Goal: Task Accomplishment & Management: Manage account settings

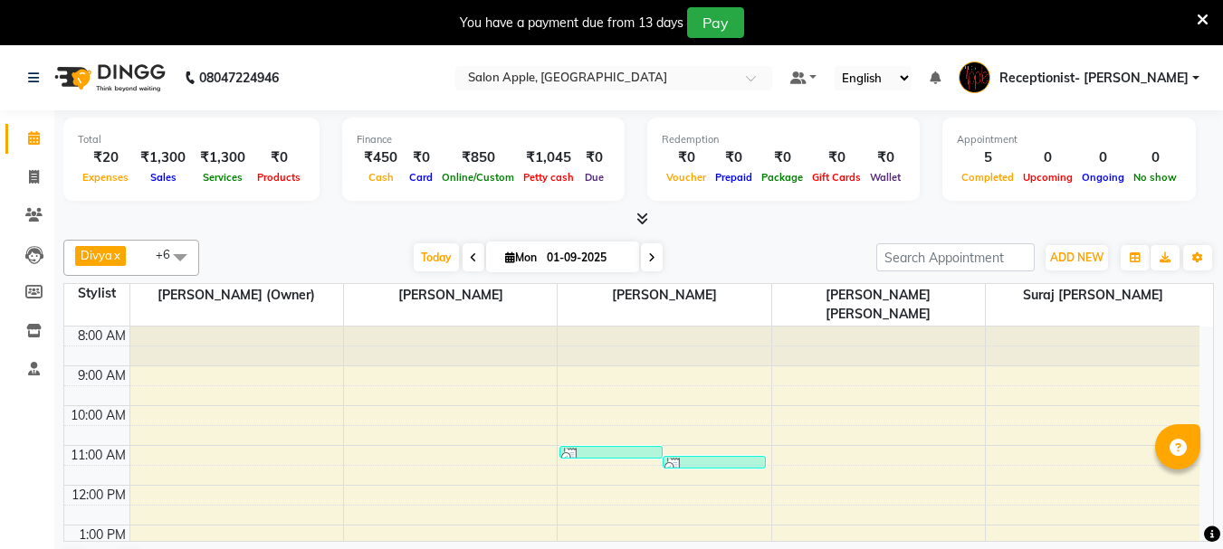
click at [1196, 24] on icon at bounding box center [1202, 20] width 12 height 16
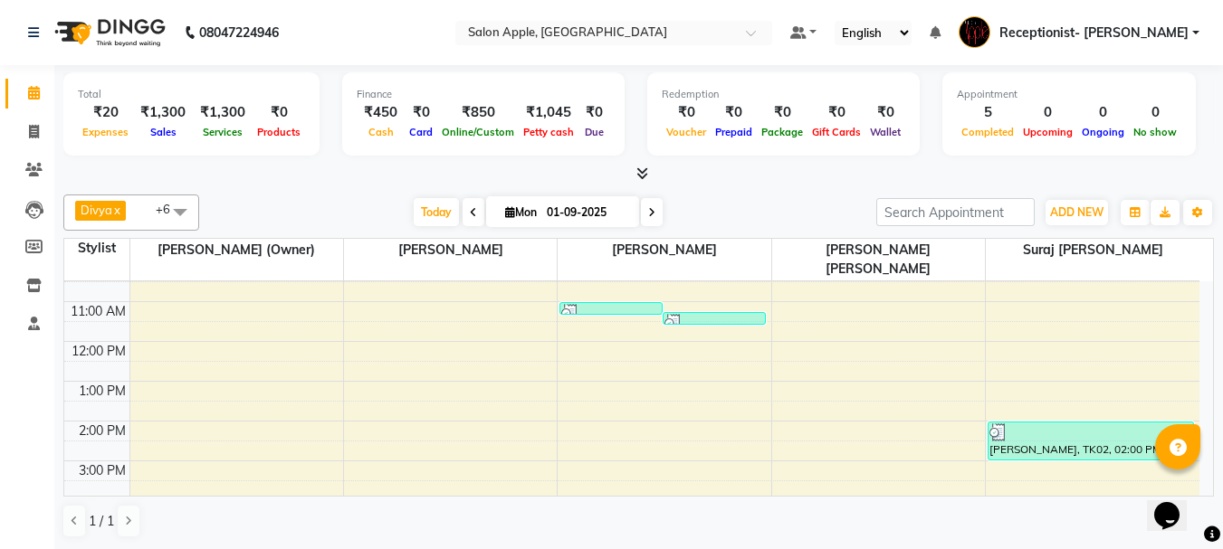
scroll to position [271, 0]
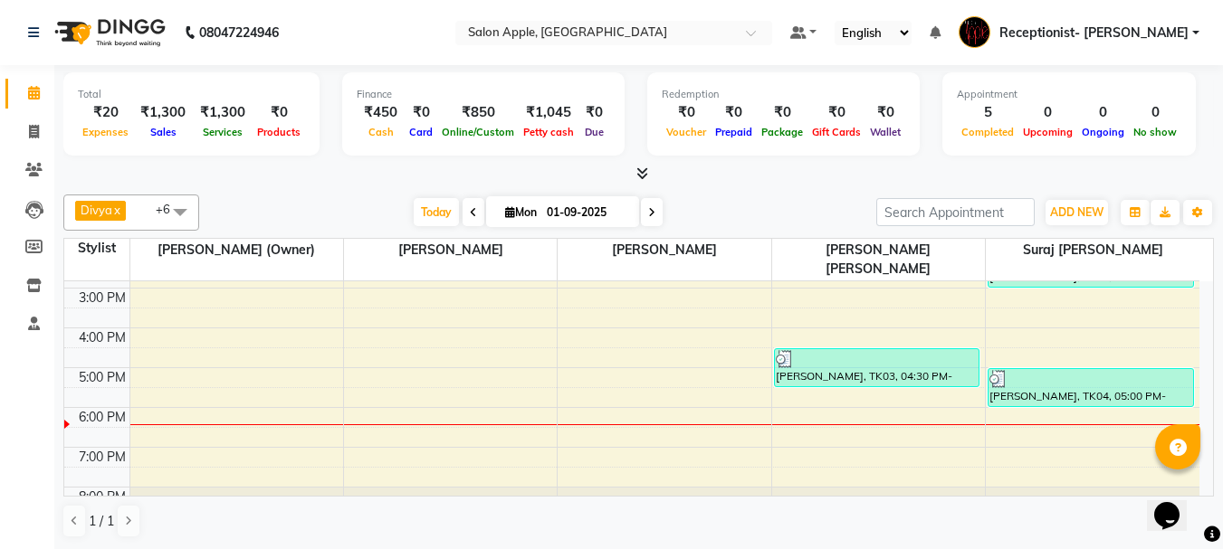
click at [825, 396] on div "8:00 AM 9:00 AM 10:00 AM 11:00 AM 12:00 PM 1:00 PM 2:00 PM 3:00 PM 4:00 PM 5:00…" at bounding box center [631, 268] width 1135 height 517
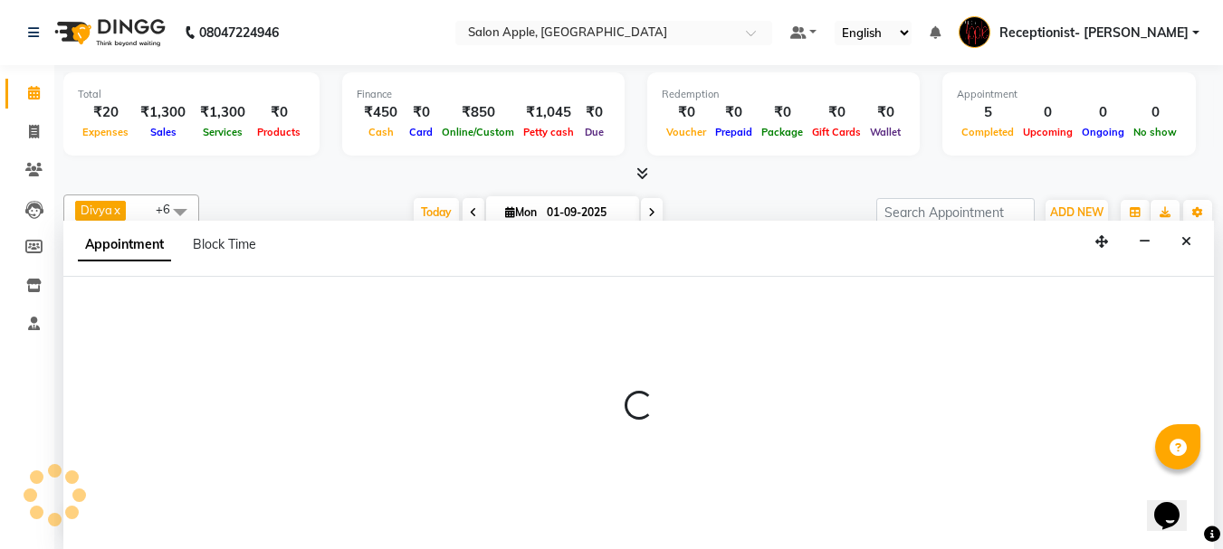
scroll to position [1, 0]
select select "62964"
select select "1080"
select select "tentative"
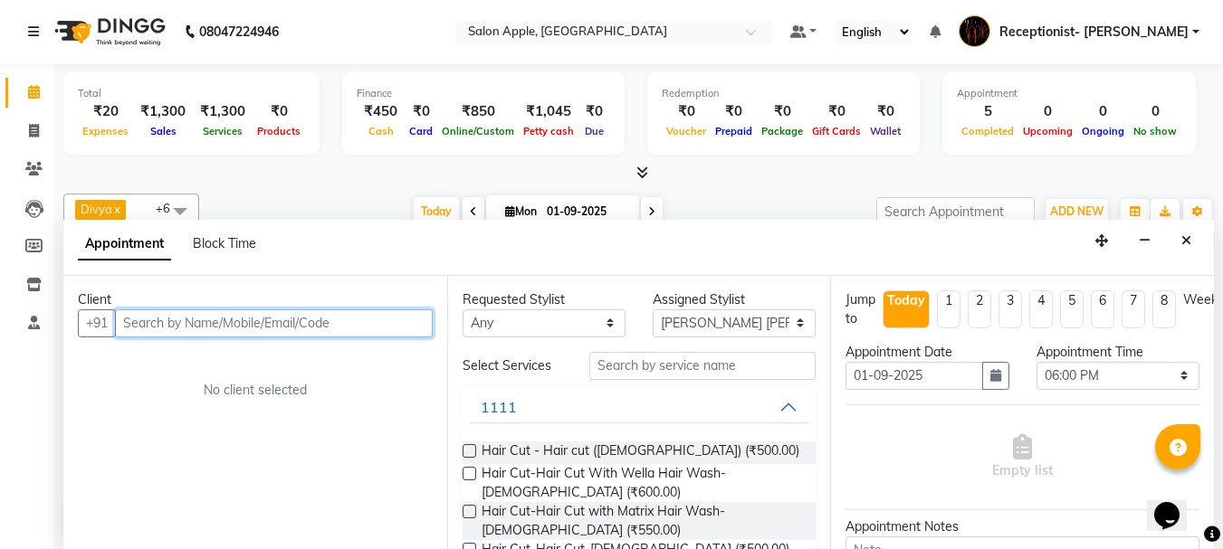
click at [345, 325] on input "text" at bounding box center [274, 323] width 318 height 28
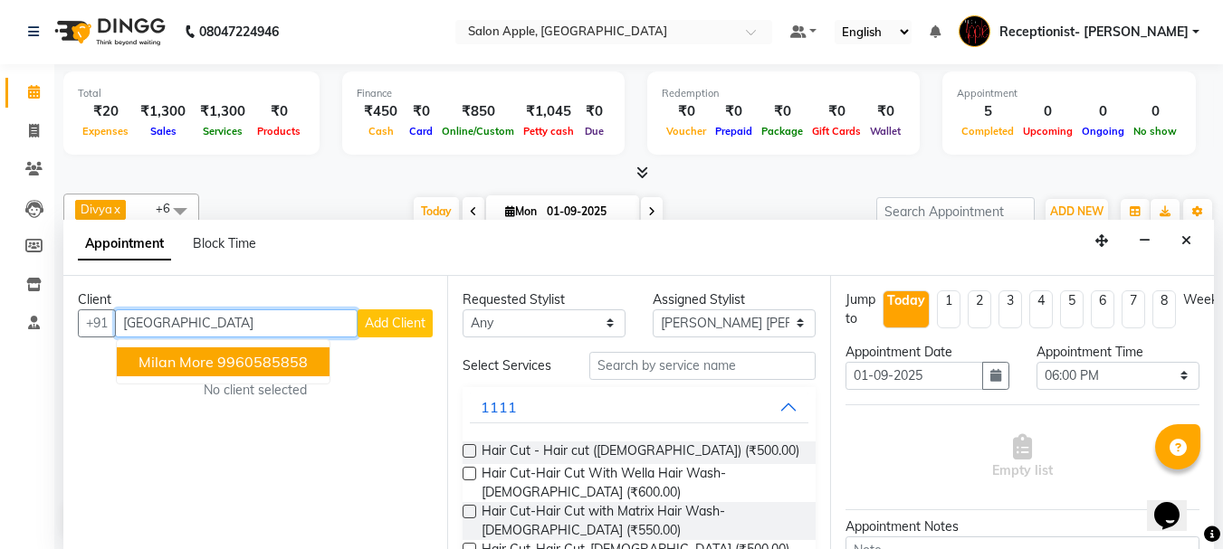
click at [201, 365] on span "milan more" at bounding box center [175, 362] width 75 height 18
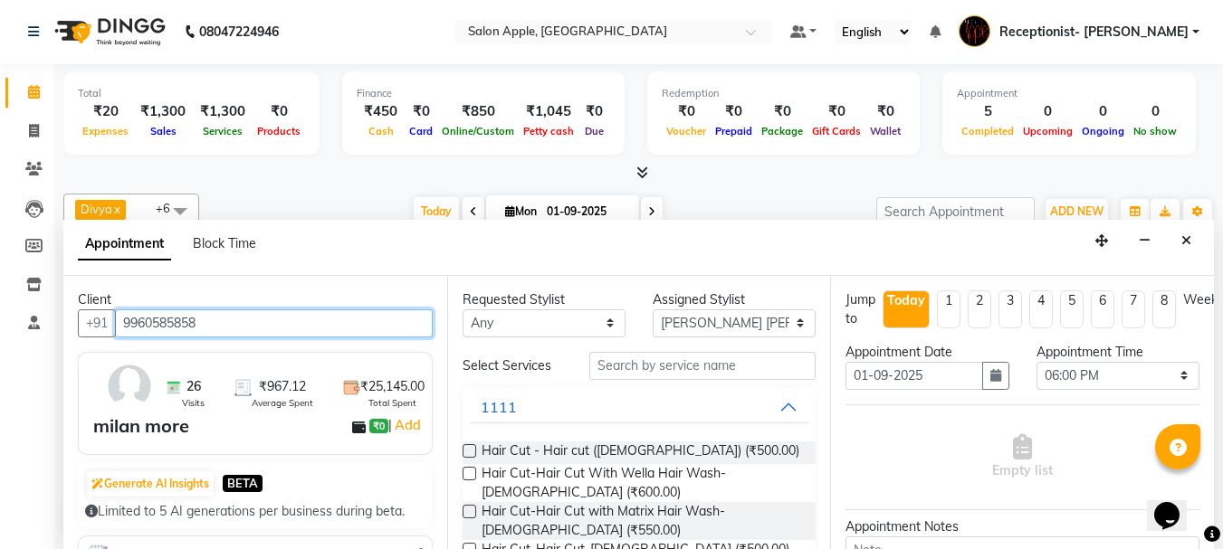
type input "9960585858"
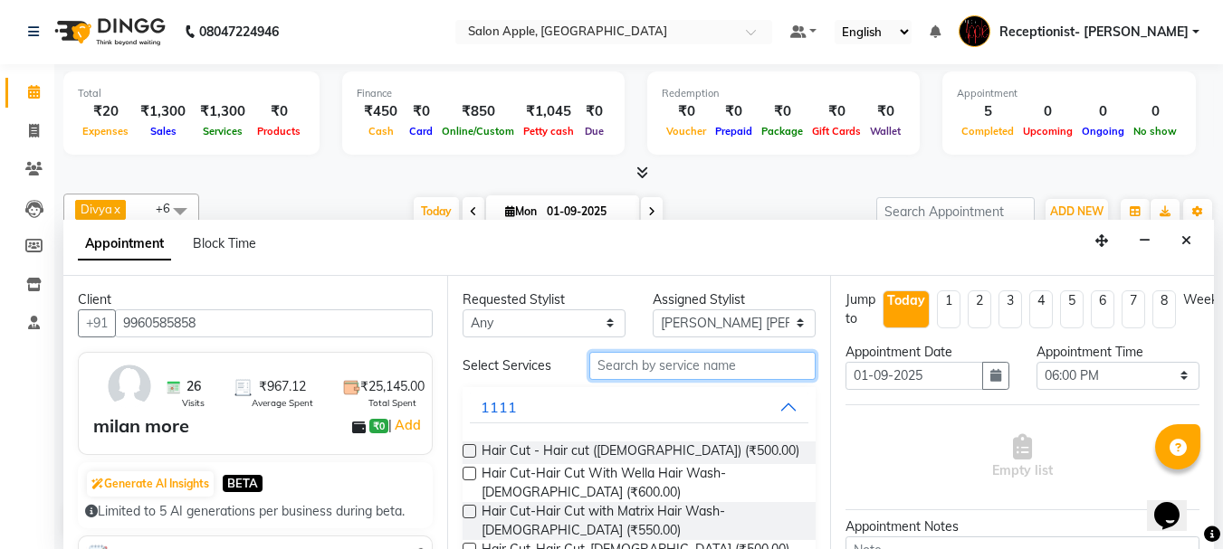
click at [776, 358] on input "text" at bounding box center [702, 366] width 226 height 28
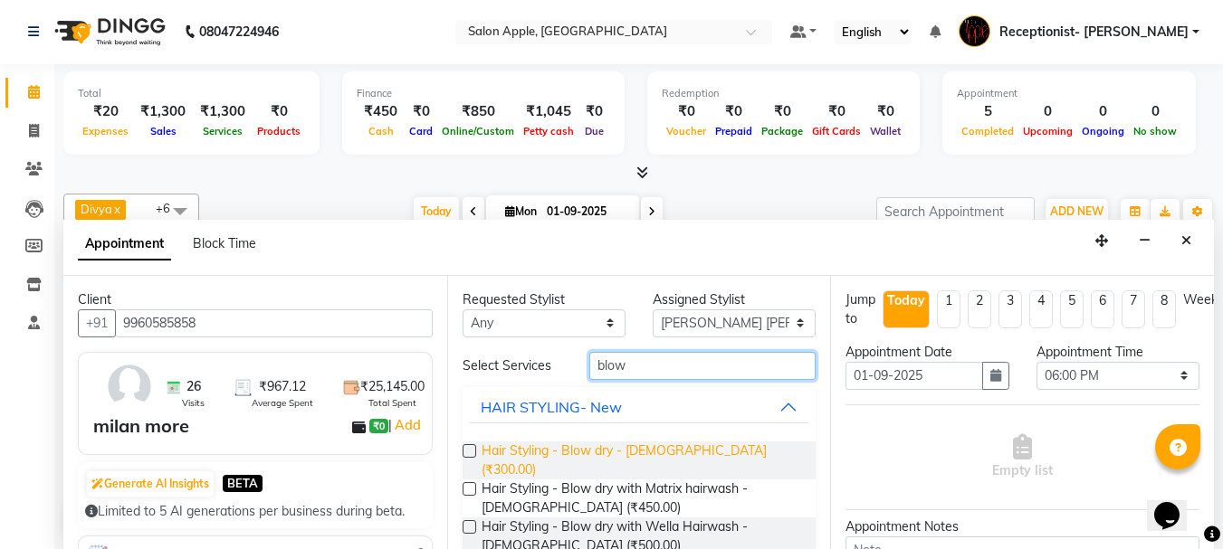
type input "blow"
click at [686, 457] on span "Hair Styling - Blow dry - [DEMOGRAPHIC_DATA] (₹300.00)" at bounding box center [641, 461] width 320 height 38
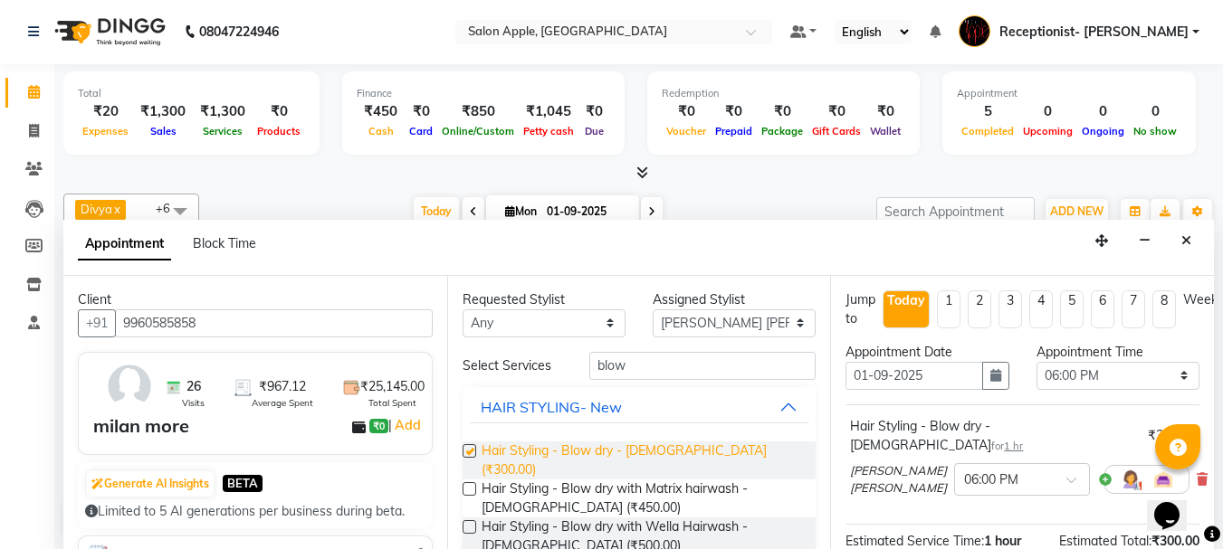
checkbox input "false"
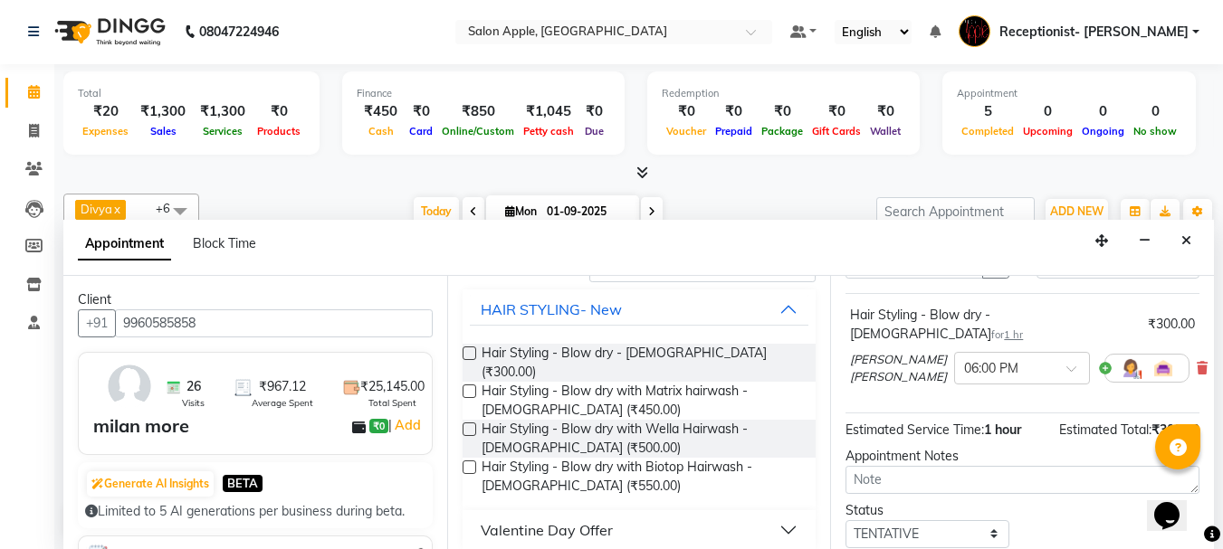
scroll to position [219, 0]
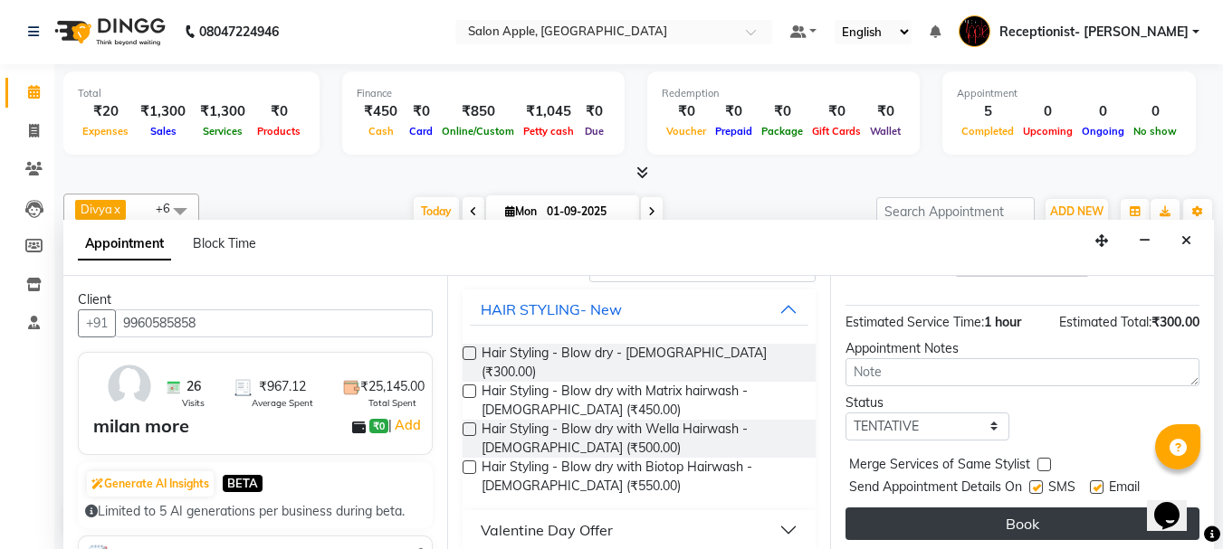
drag, startPoint x: 996, startPoint y: 499, endPoint x: 1000, endPoint y: 473, distance: 25.6
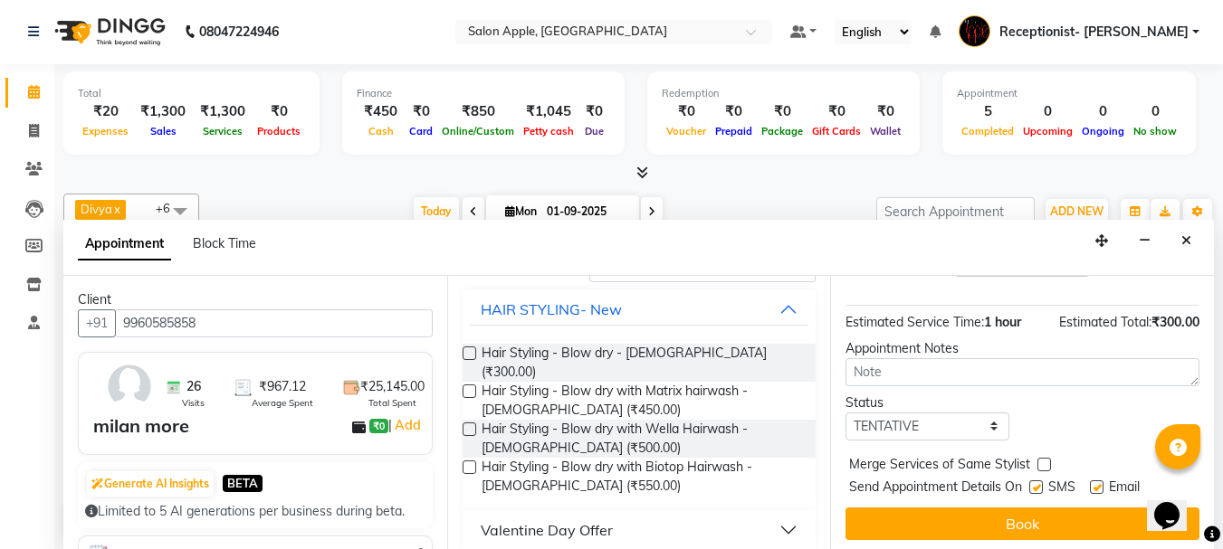
click at [1003, 508] on button "Book" at bounding box center [1022, 524] width 354 height 33
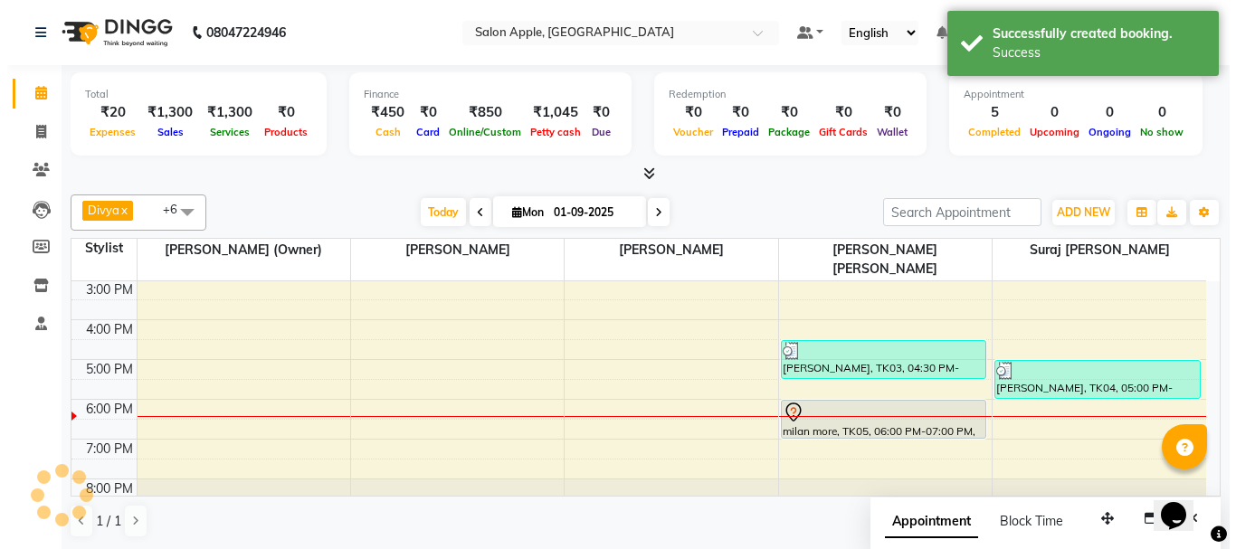
scroll to position [283, 0]
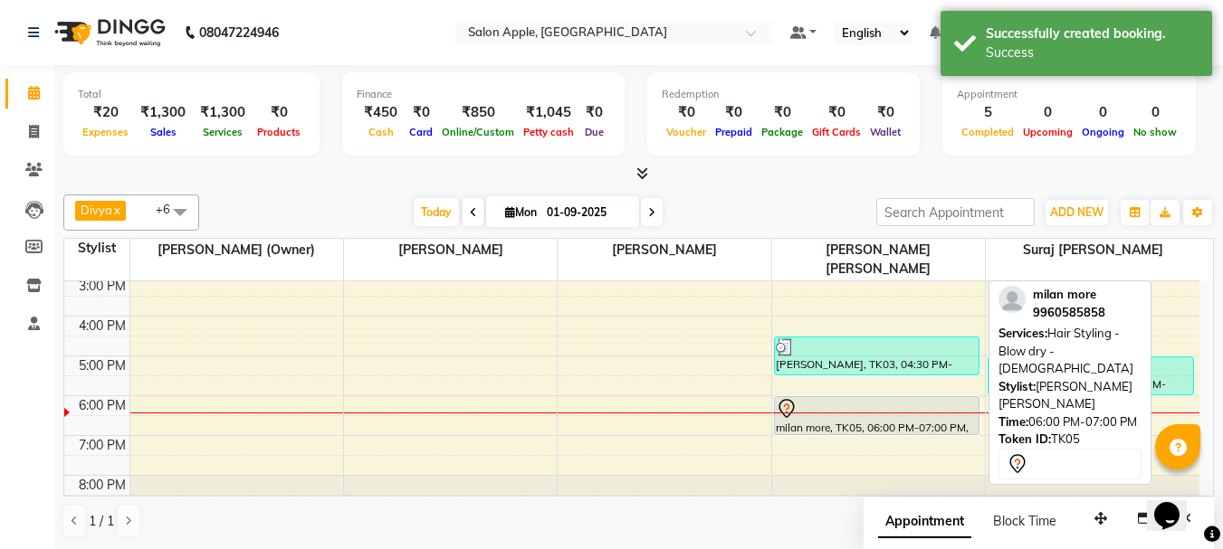
click at [930, 398] on div at bounding box center [877, 409] width 203 height 22
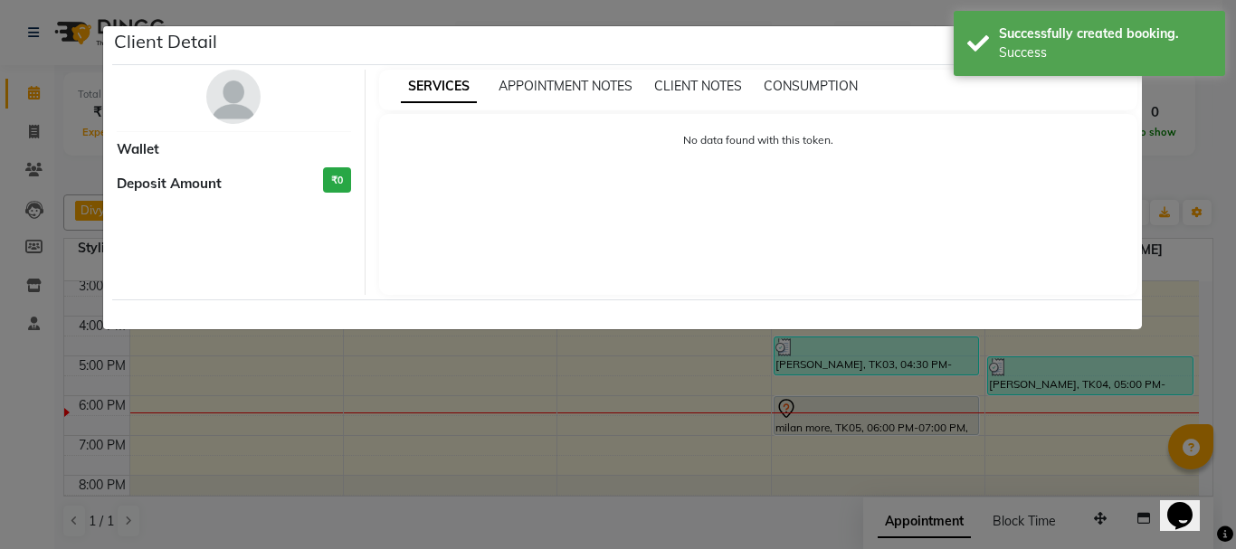
select select "7"
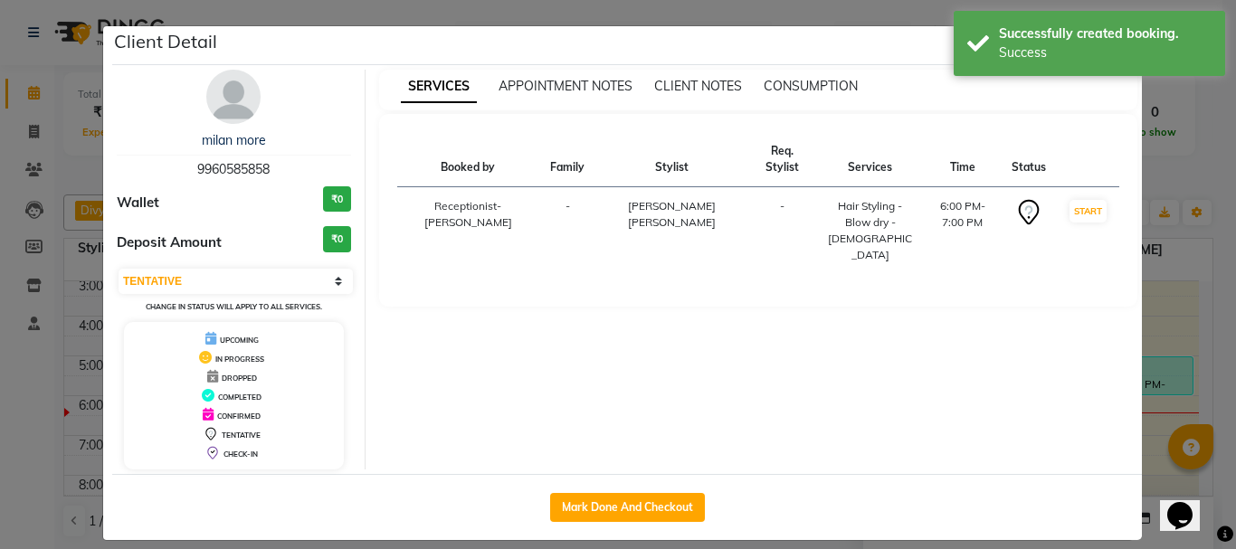
click at [1208, 132] on ngb-modal-window "Client Detail milan more 9960585858 Wallet ₹0 Deposit Amount ₹0 Select IN SERVI…" at bounding box center [618, 274] width 1236 height 549
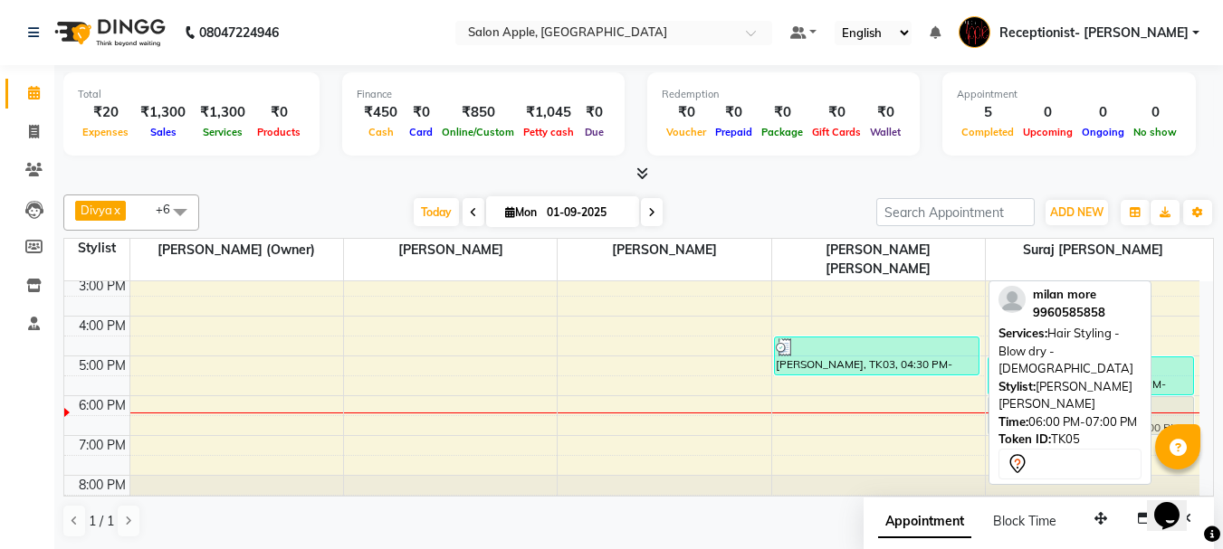
drag, startPoint x: 859, startPoint y: 385, endPoint x: 1099, endPoint y: 383, distance: 240.7
click at [1100, 383] on div "Divya x Priya x Shweta x [PERSON_NAME] x [PERSON_NAME] x [PERSON_NAME] (Owner) …" at bounding box center [638, 366] width 1150 height 358
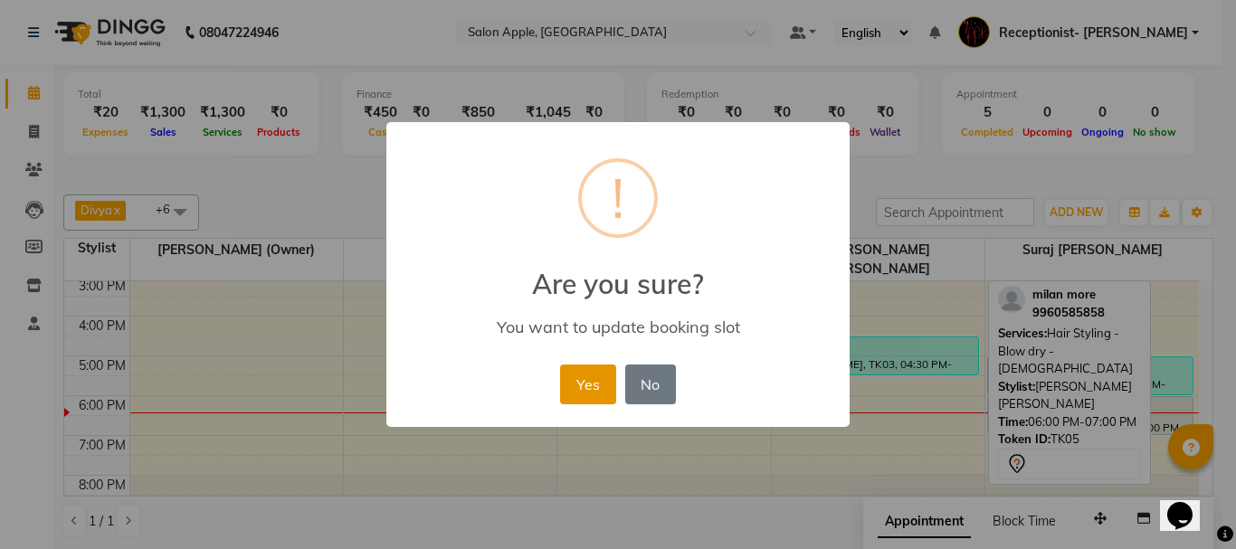
drag, startPoint x: 602, startPoint y: 385, endPoint x: 652, endPoint y: 392, distance: 50.3
click at [599, 385] on button "Yes" at bounding box center [587, 385] width 55 height 40
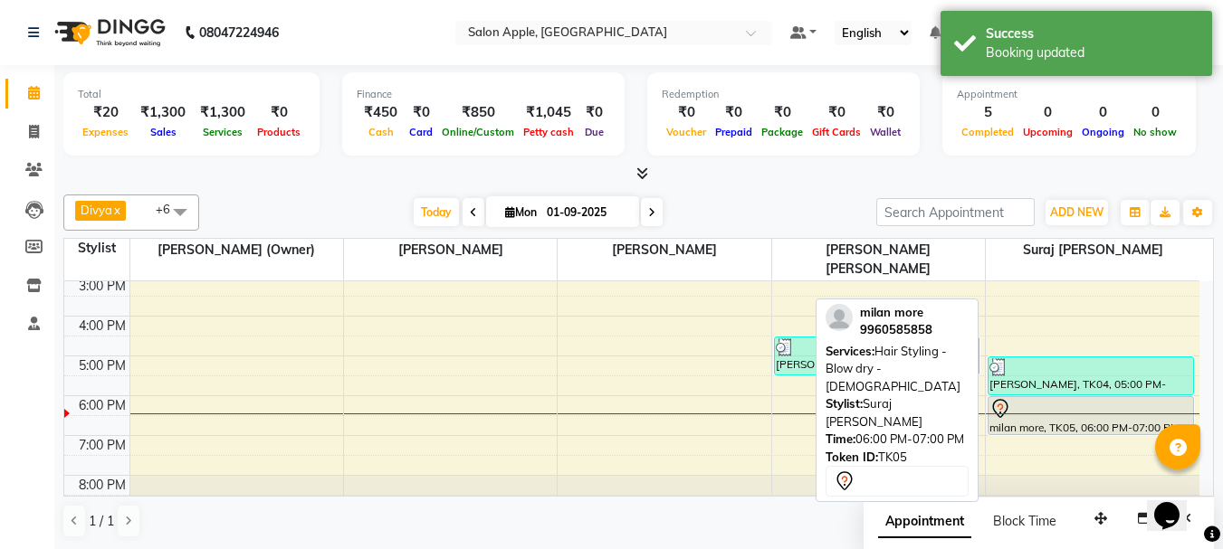
click at [1182, 398] on div at bounding box center [1090, 409] width 203 height 22
click at [1069, 398] on div at bounding box center [1090, 409] width 203 height 22
select select "7"
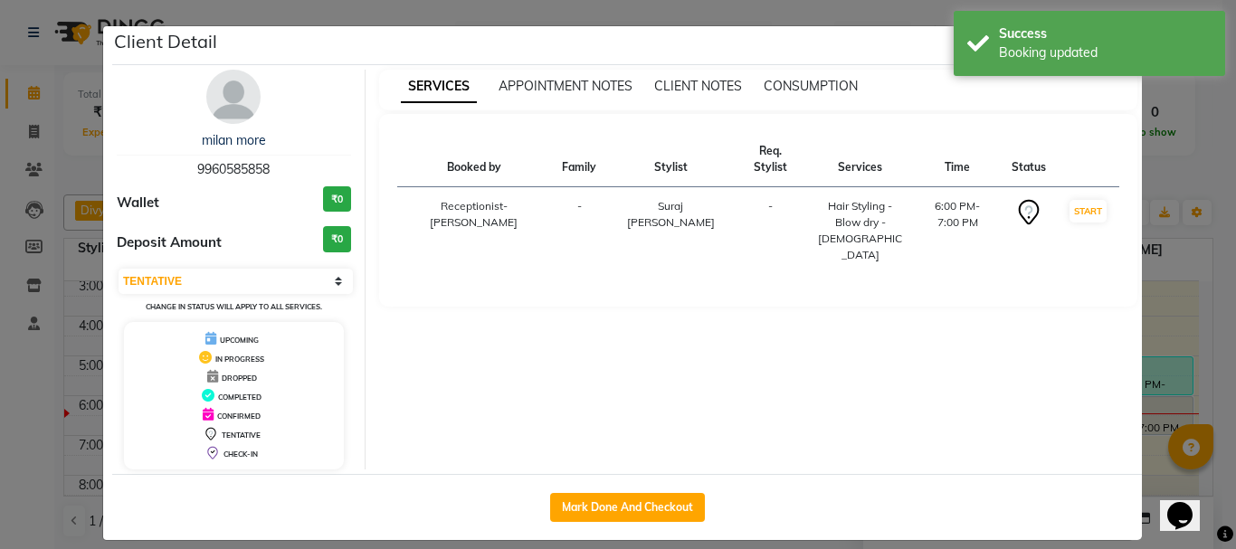
drag, startPoint x: 589, startPoint y: 500, endPoint x: 626, endPoint y: 459, distance: 55.8
click at [591, 500] on button "Mark Done And Checkout" at bounding box center [627, 507] width 155 height 29
select select "service"
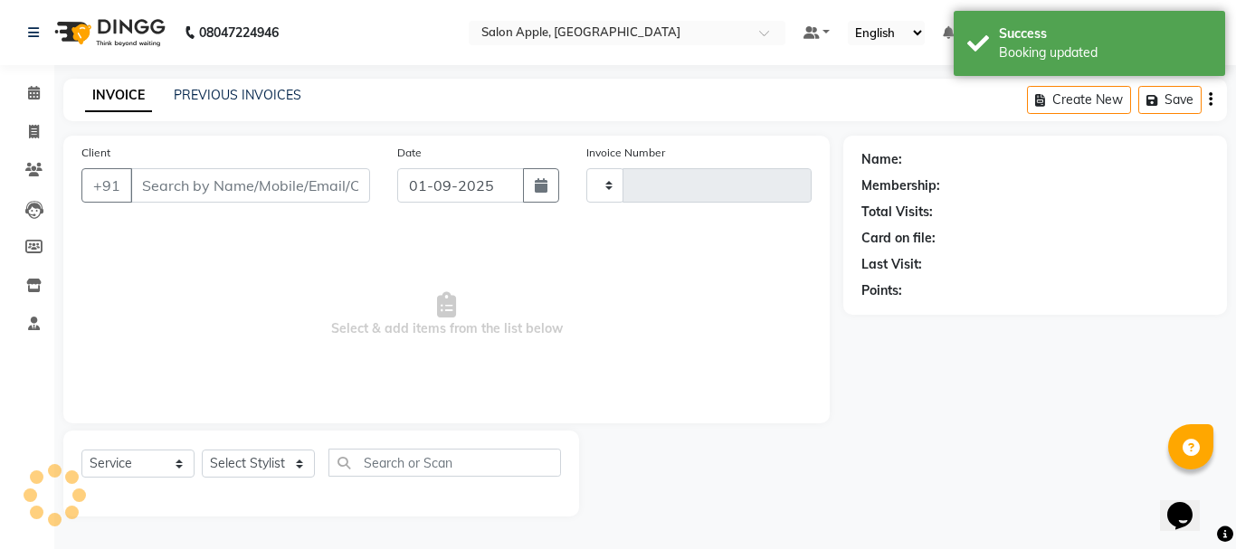
type input "0660"
select select "645"
type input "9960585858"
select select "87913"
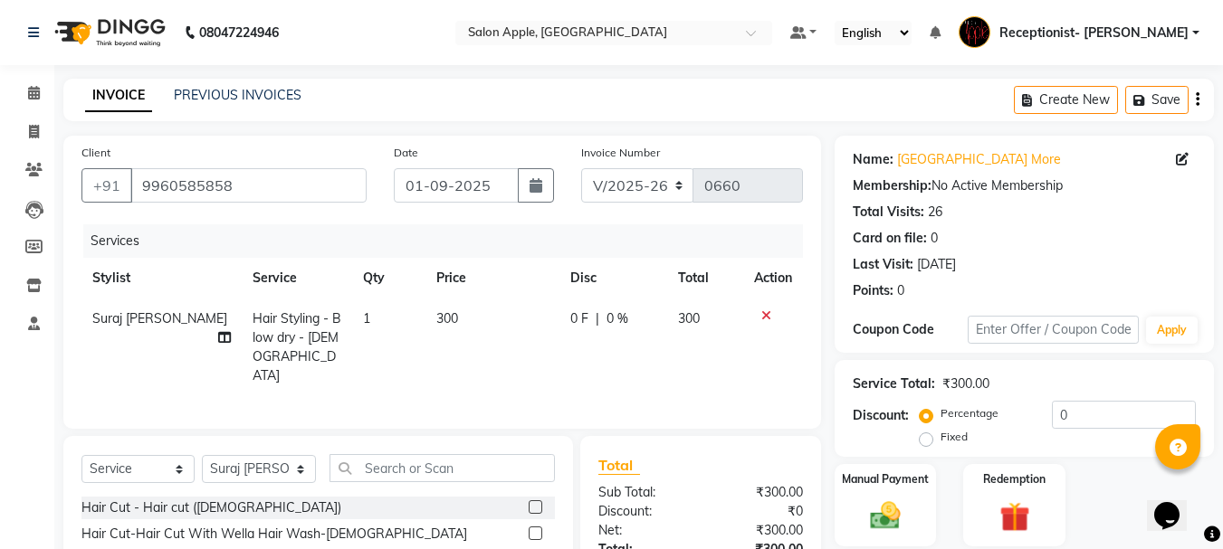
scroll to position [176, 0]
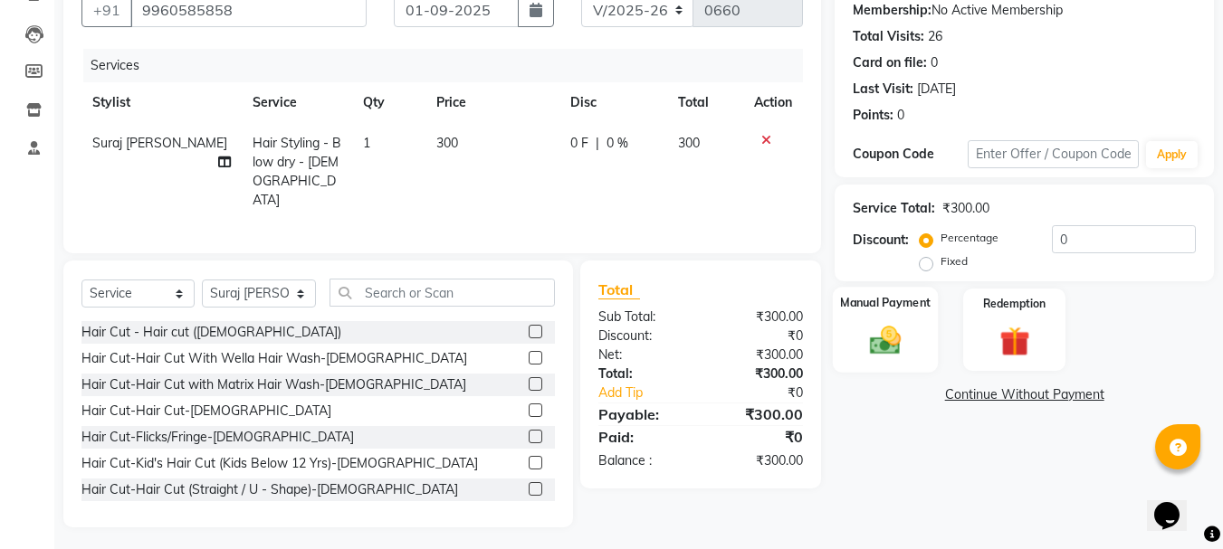
drag, startPoint x: 907, startPoint y: 326, endPoint x: 978, endPoint y: 354, distance: 76.8
click at [909, 325] on img at bounding box center [885, 340] width 49 height 34
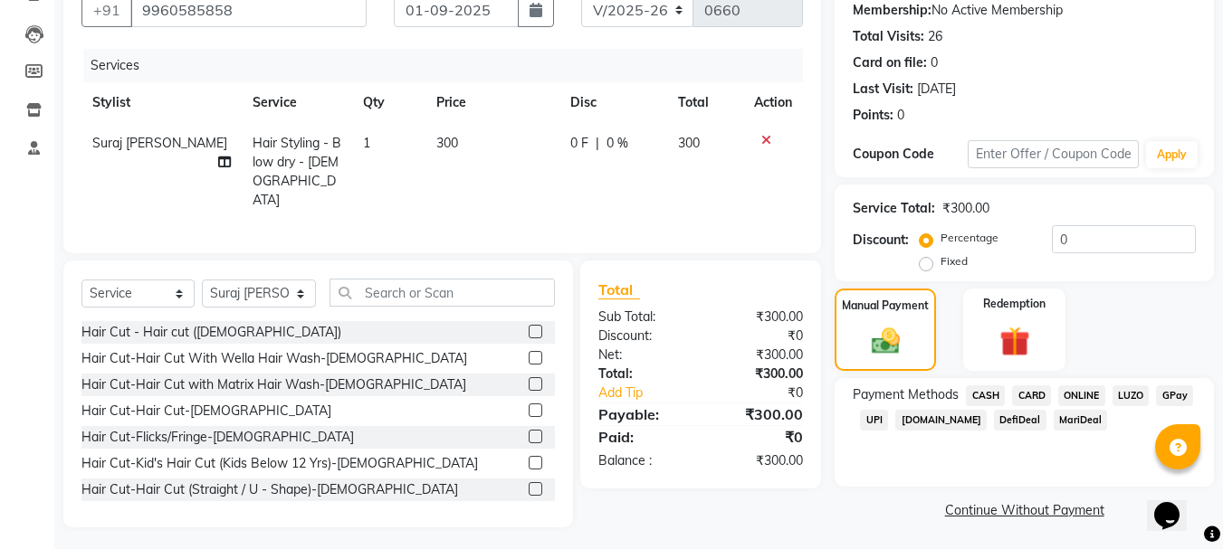
click at [1087, 395] on span "ONLINE" at bounding box center [1081, 395] width 47 height 21
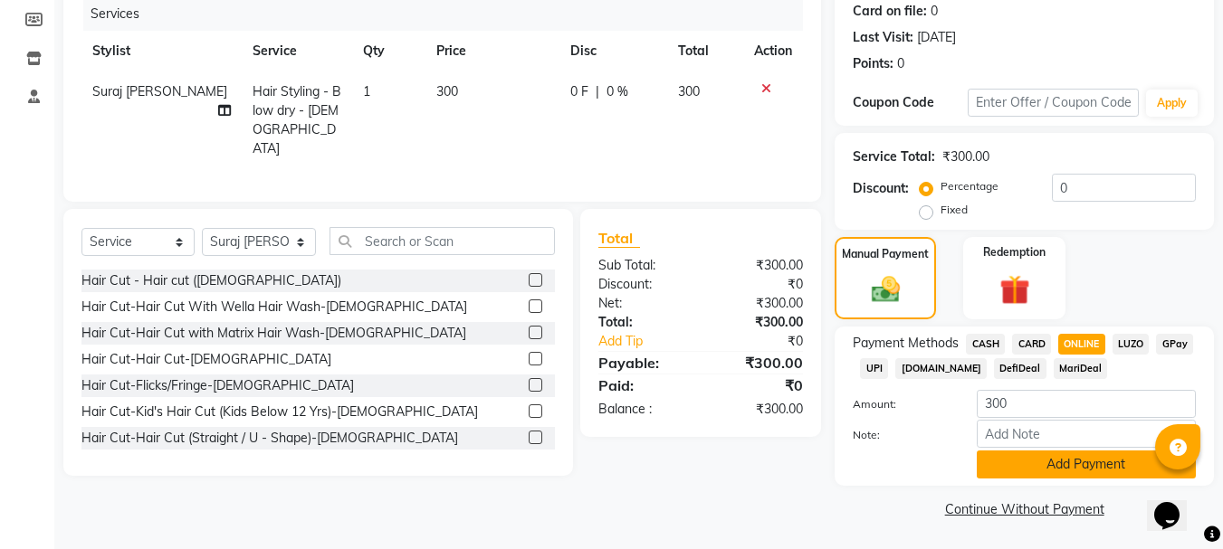
scroll to position [228, 0]
click at [1054, 462] on button "Add Payment" at bounding box center [1085, 464] width 219 height 28
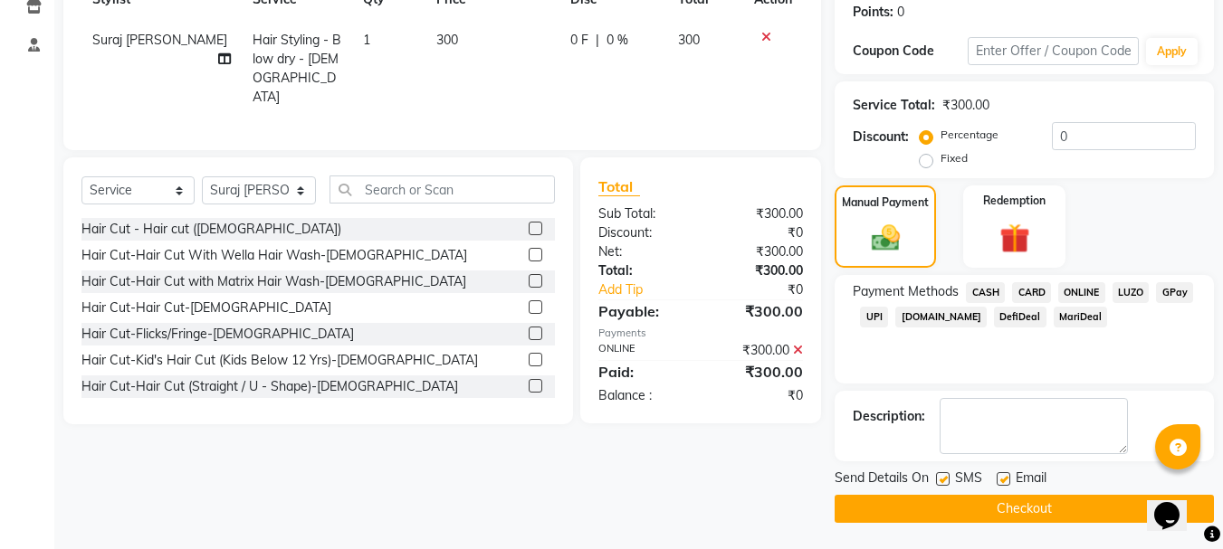
scroll to position [280, 0]
click at [1023, 504] on button "Checkout" at bounding box center [1023, 508] width 379 height 28
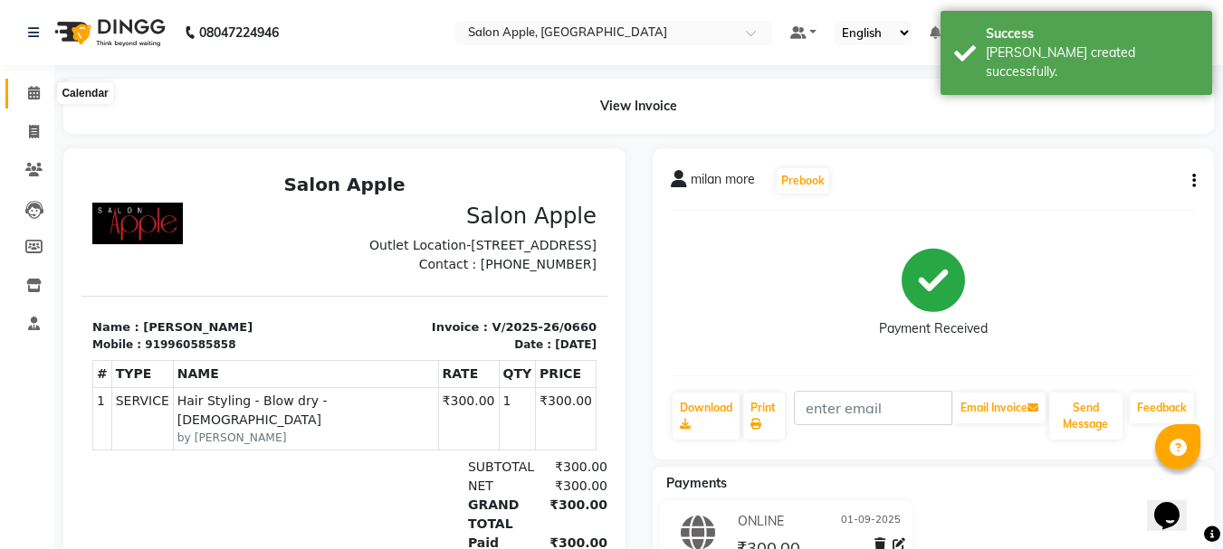
click at [28, 90] on icon at bounding box center [34, 93] width 12 height 14
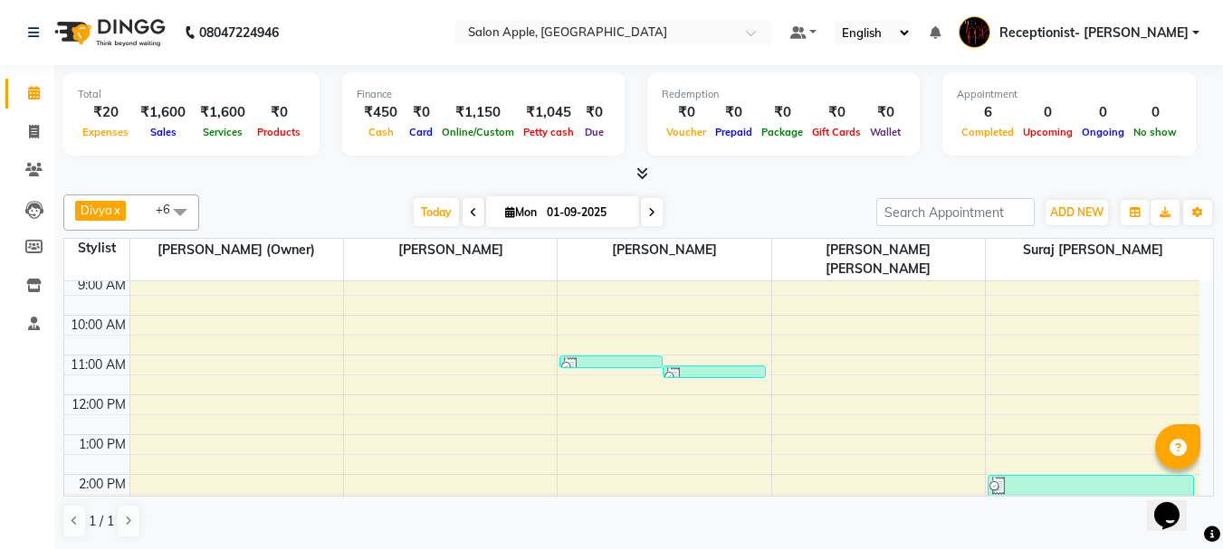
scroll to position [1, 0]
click at [31, 131] on icon at bounding box center [34, 131] width 10 height 14
select select "645"
select select "service"
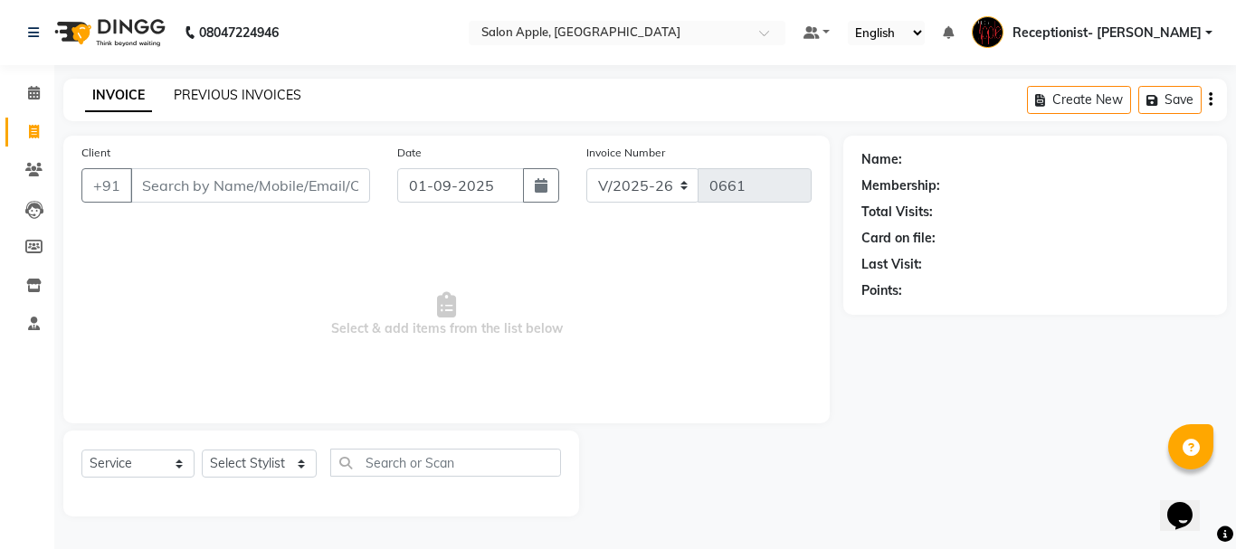
click at [204, 92] on link "PREVIOUS INVOICES" at bounding box center [238, 95] width 128 height 16
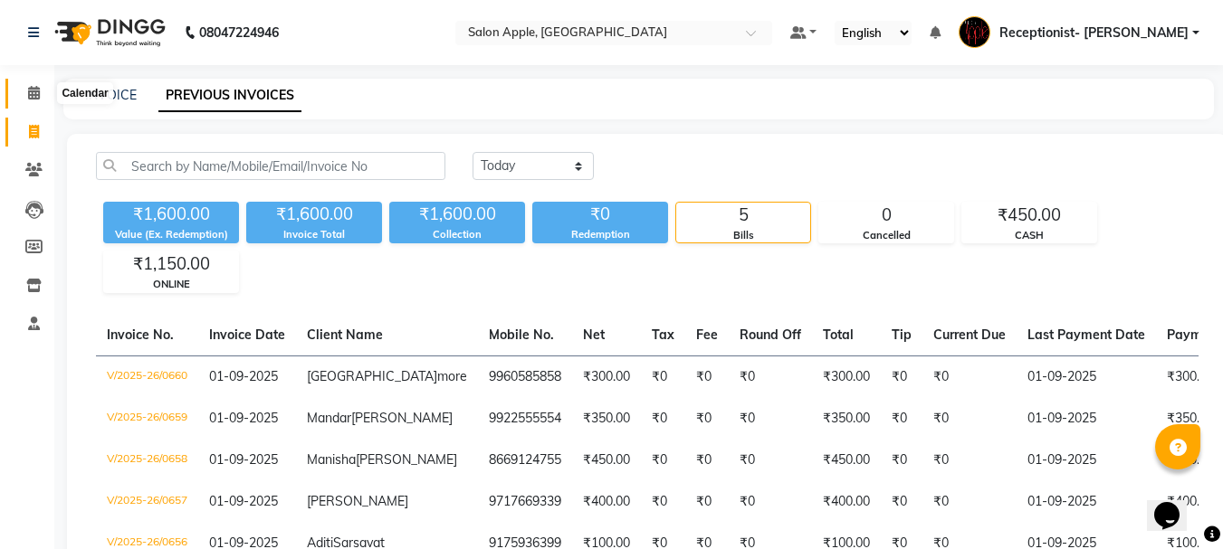
click at [29, 91] on icon at bounding box center [34, 93] width 12 height 14
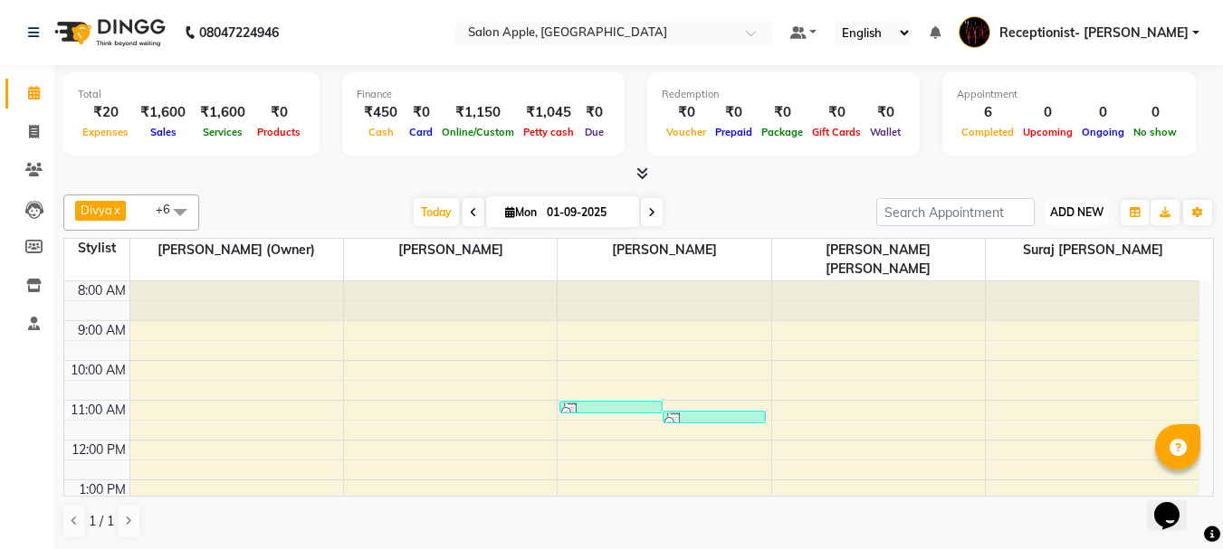
click at [1083, 214] on span "ADD NEW" at bounding box center [1076, 212] width 53 height 14
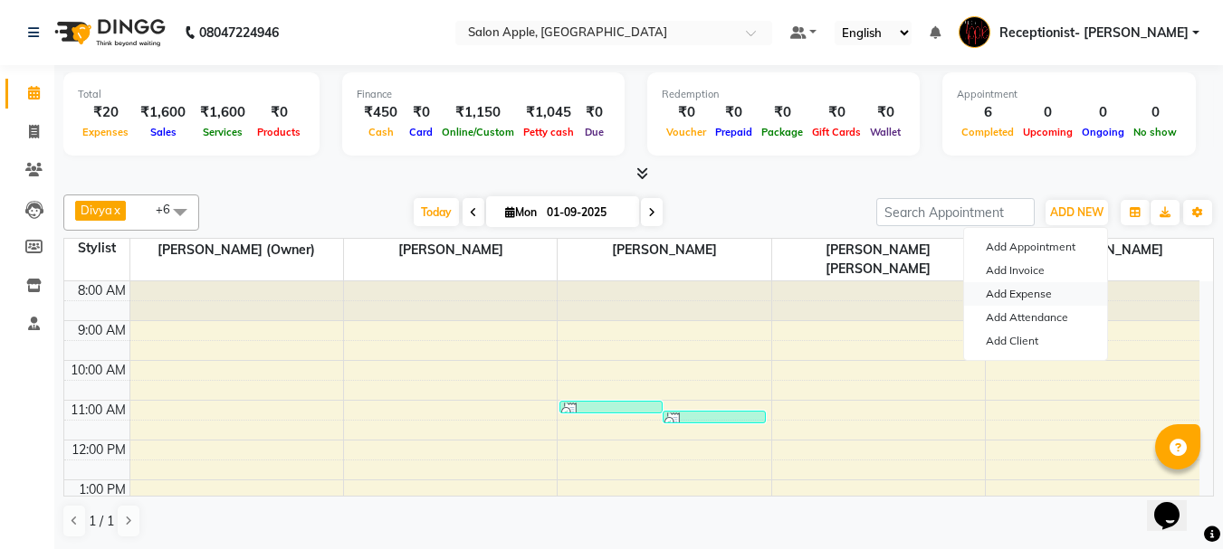
click at [1026, 290] on link "Add Expense" at bounding box center [1035, 294] width 143 height 24
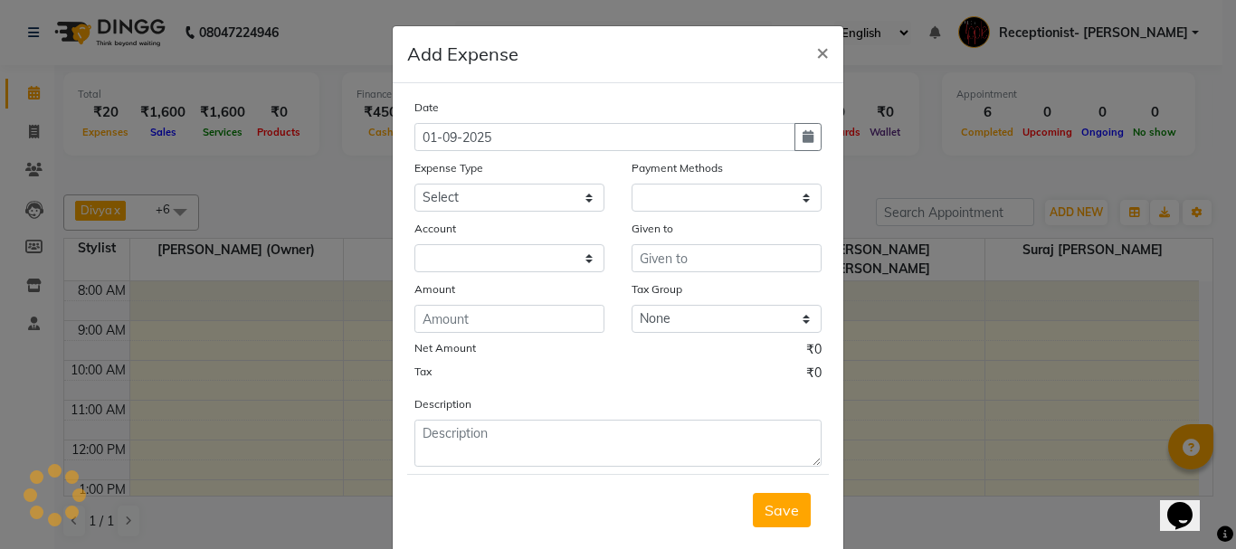
select select "1"
select select "2277"
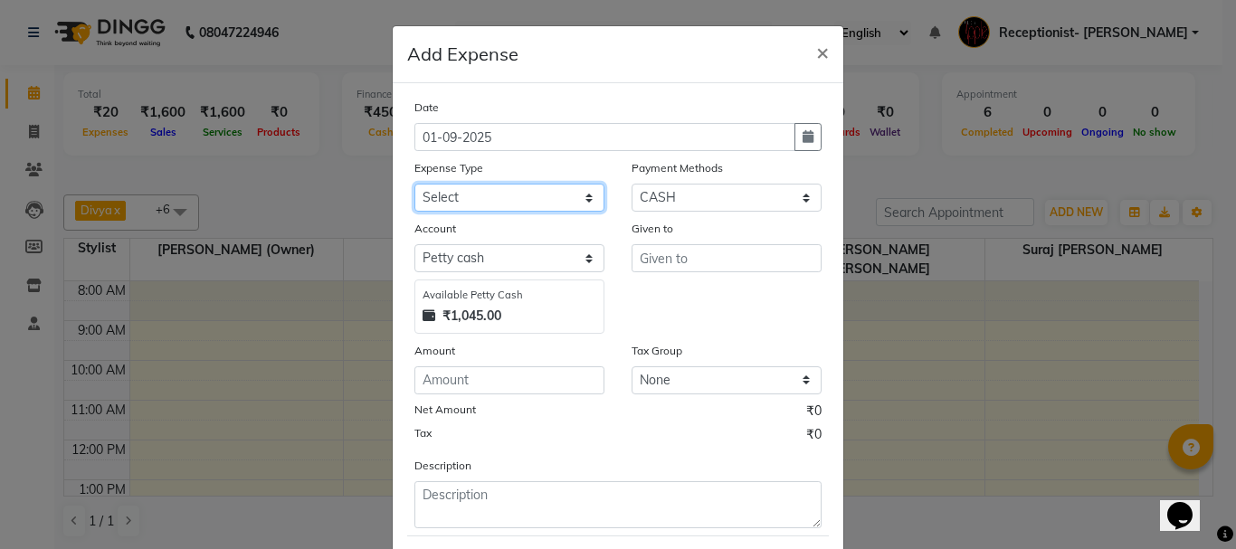
click at [505, 194] on select "Select CASH HANDED OVER TO OWNER client refund Client Snacks Donation Electrici…" at bounding box center [509, 198] width 190 height 28
select select "10349"
click at [414, 184] on select "Select CASH HANDED OVER TO OWNER client refund Client Snacks Donation Electrici…" at bounding box center [509, 198] width 190 height 28
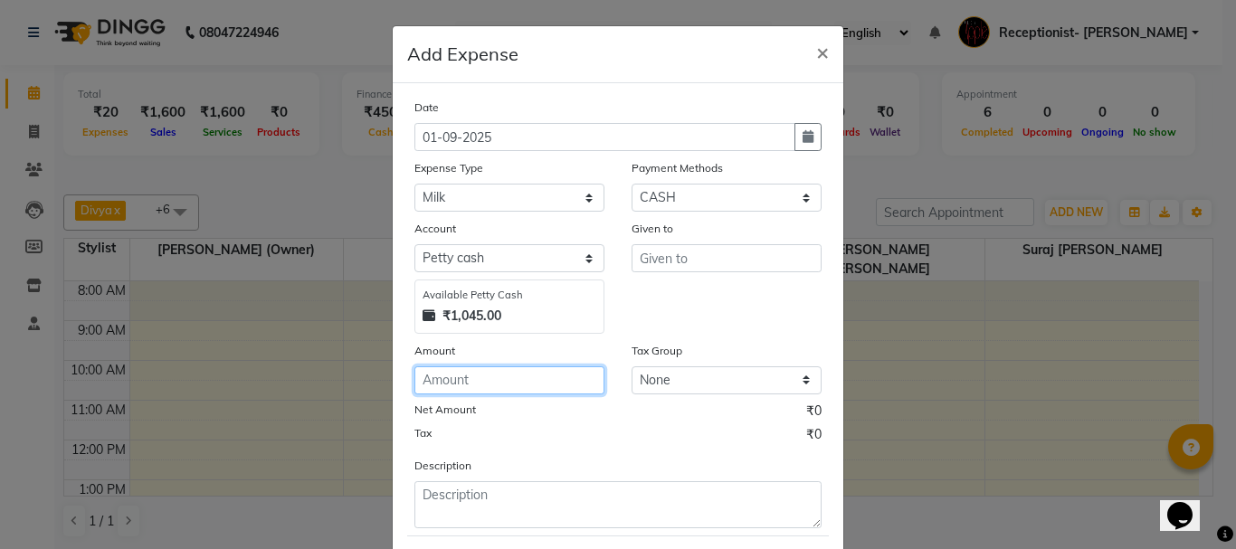
click at [528, 380] on input "number" at bounding box center [509, 380] width 190 height 28
type input "15"
click at [731, 181] on div "Payment Methods" at bounding box center [727, 170] width 190 height 25
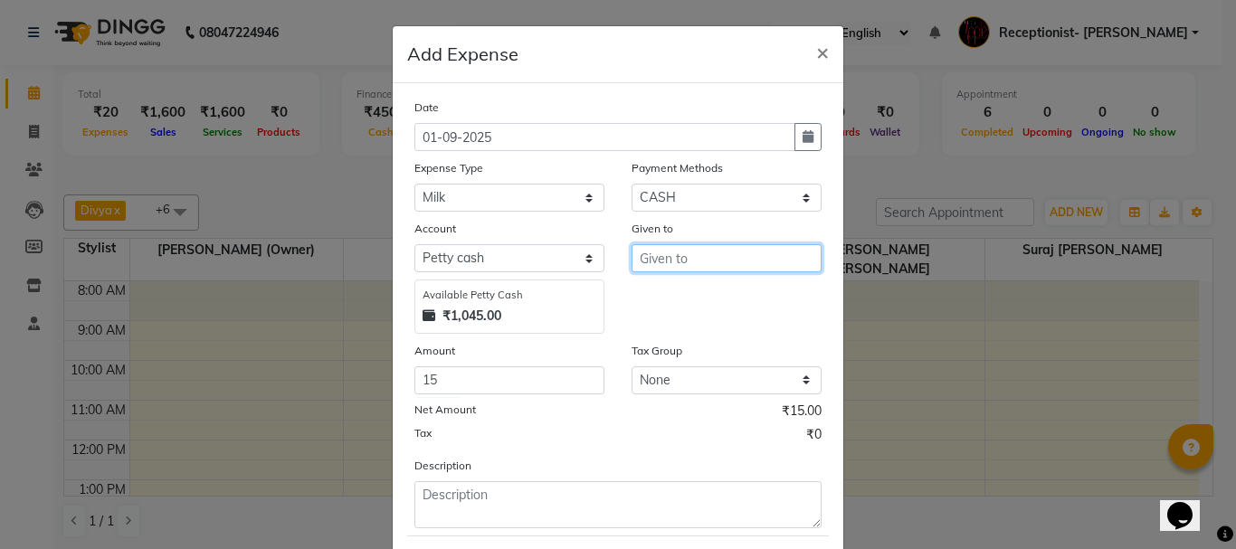
click at [717, 254] on input "text" at bounding box center [727, 258] width 190 height 28
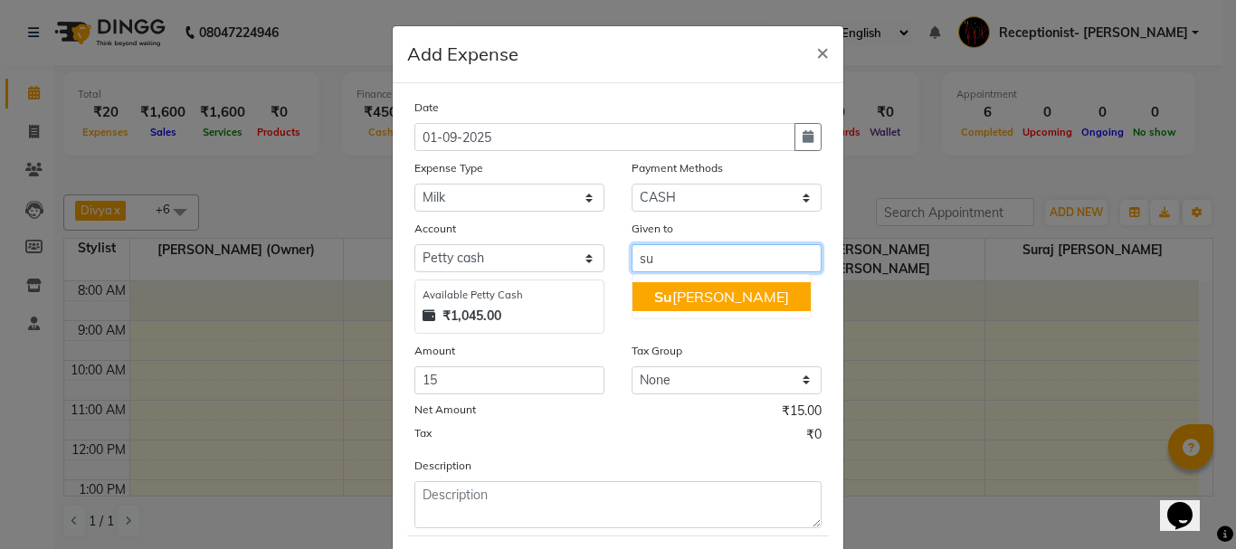
click at [715, 292] on ngb-highlight "Su raj [PERSON_NAME]" at bounding box center [721, 297] width 135 height 18
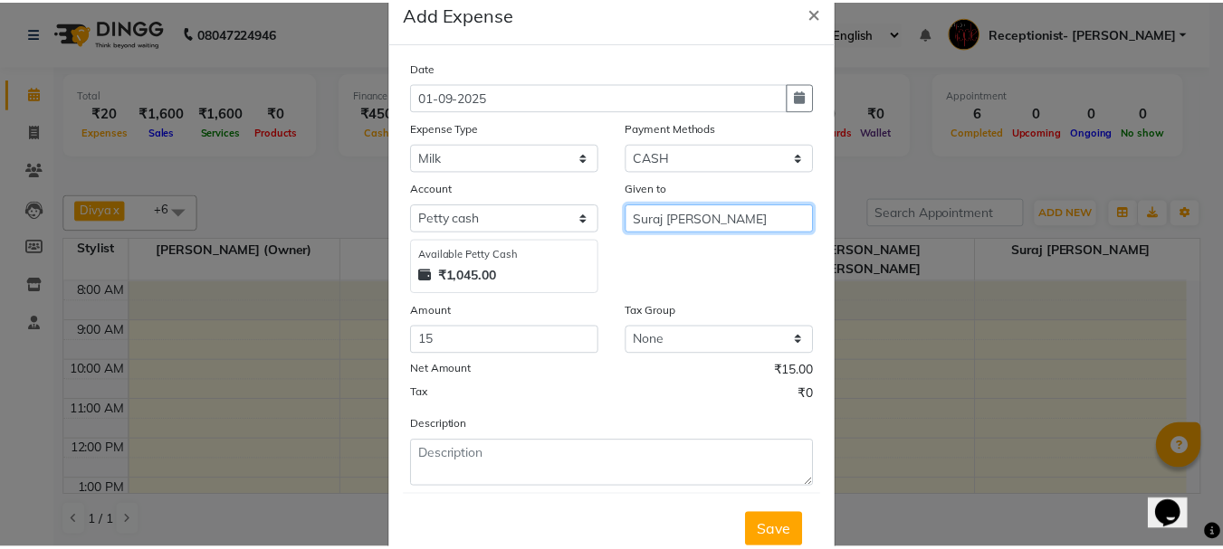
scroll to position [99, 0]
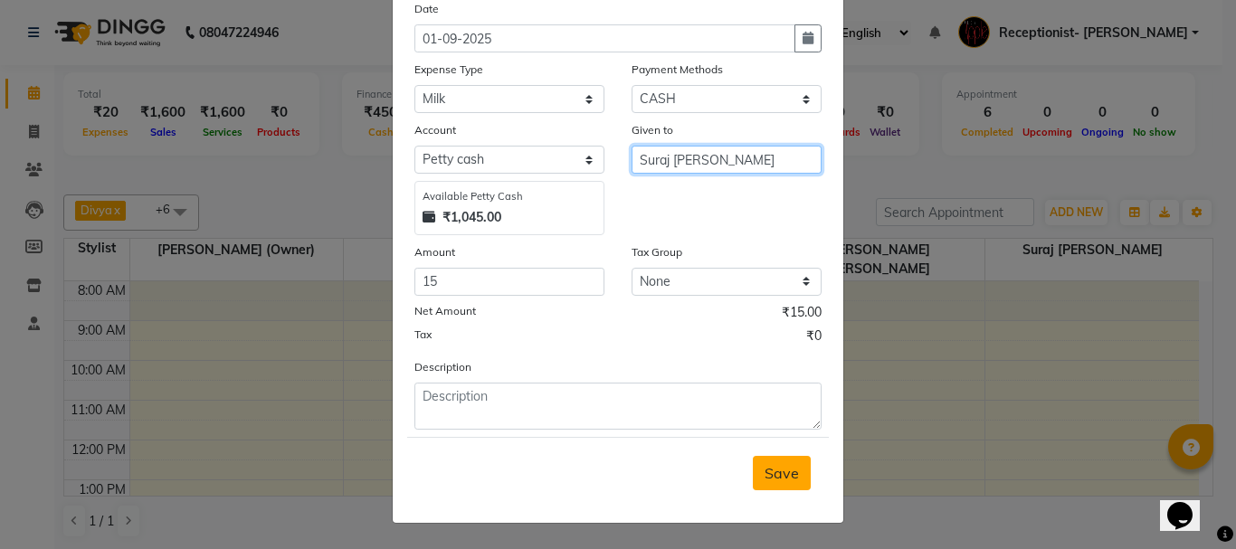
type input "Suraj [PERSON_NAME]"
click at [775, 469] on span "Save" at bounding box center [782, 473] width 34 height 18
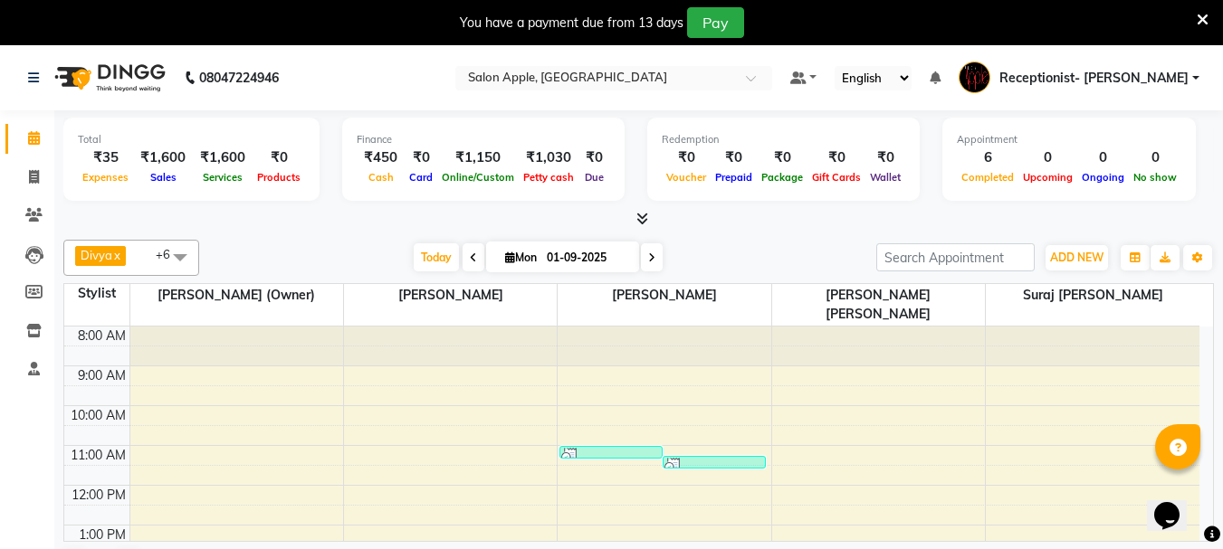
click at [637, 215] on icon at bounding box center [642, 219] width 12 height 14
